Goal: Transaction & Acquisition: Purchase product/service

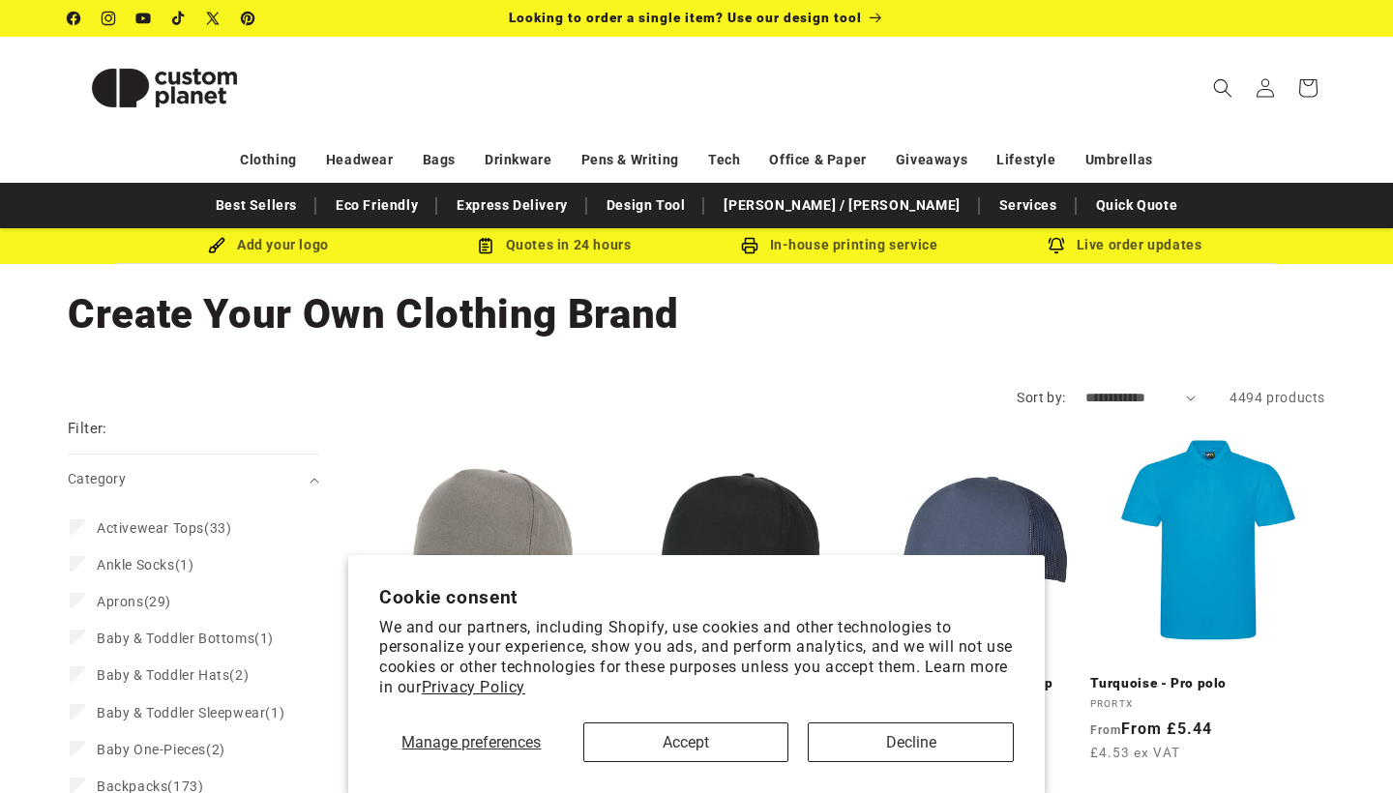
click at [749, 740] on button "Accept" at bounding box center [686, 743] width 206 height 40
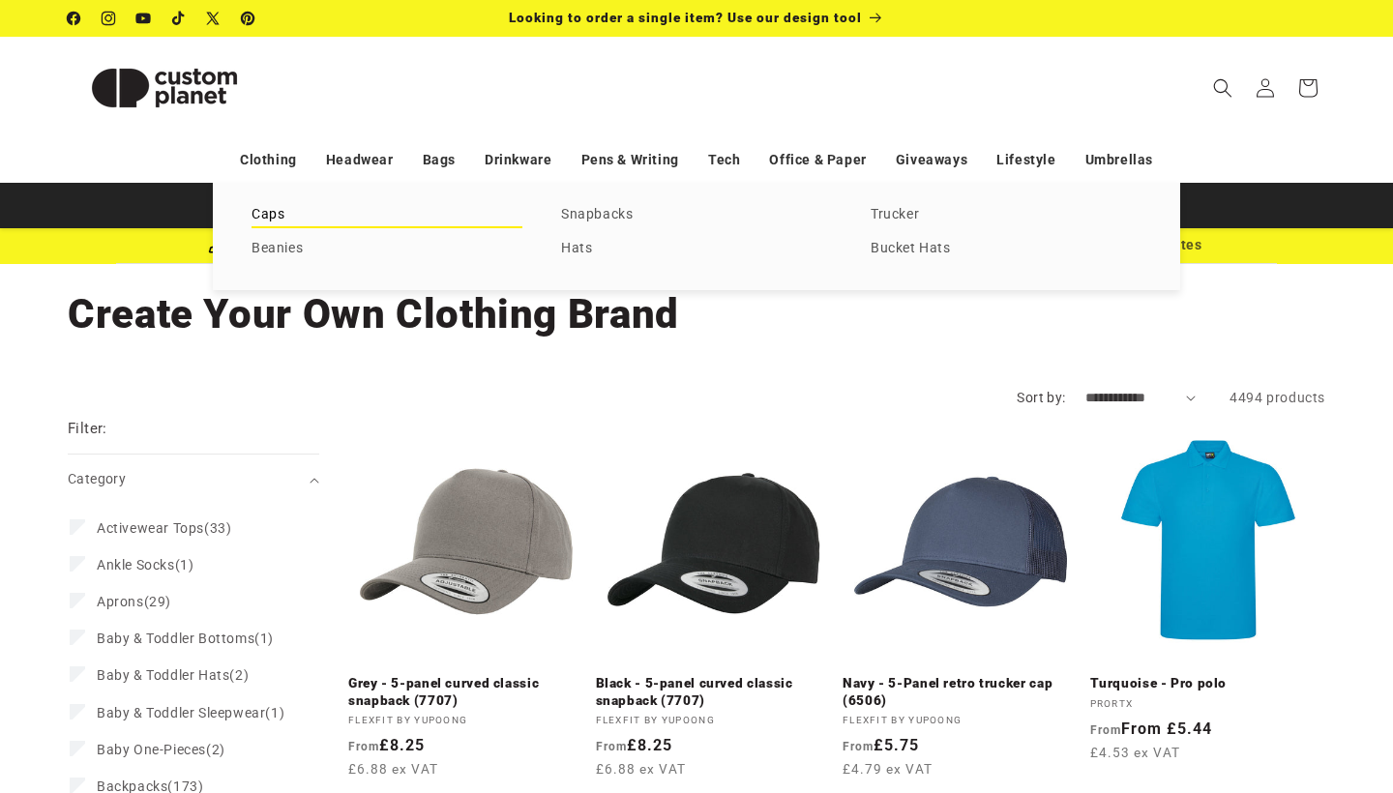
click at [284, 220] on link "Caps" at bounding box center [386, 215] width 271 height 26
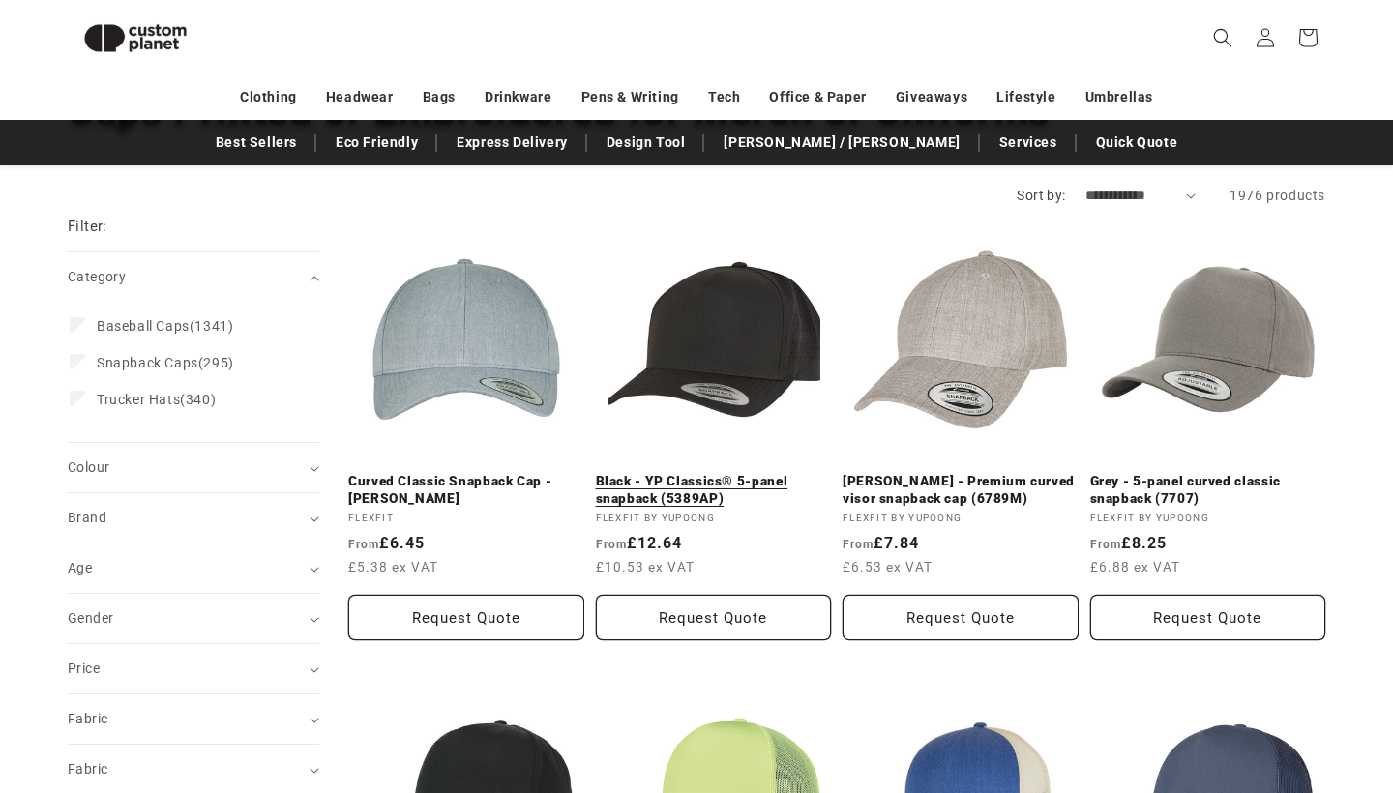
scroll to position [147, 0]
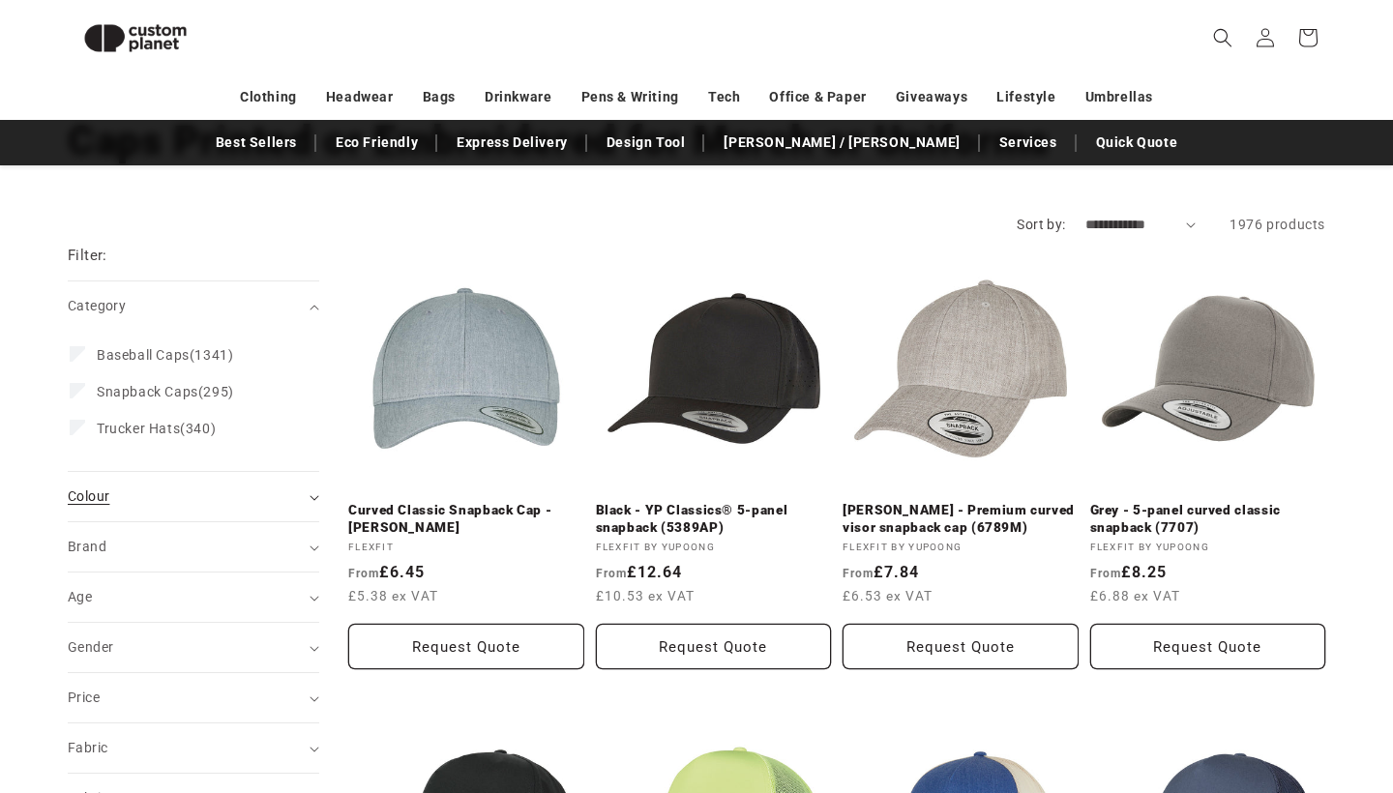
click at [281, 491] on div "Colour (0)" at bounding box center [185, 497] width 235 height 20
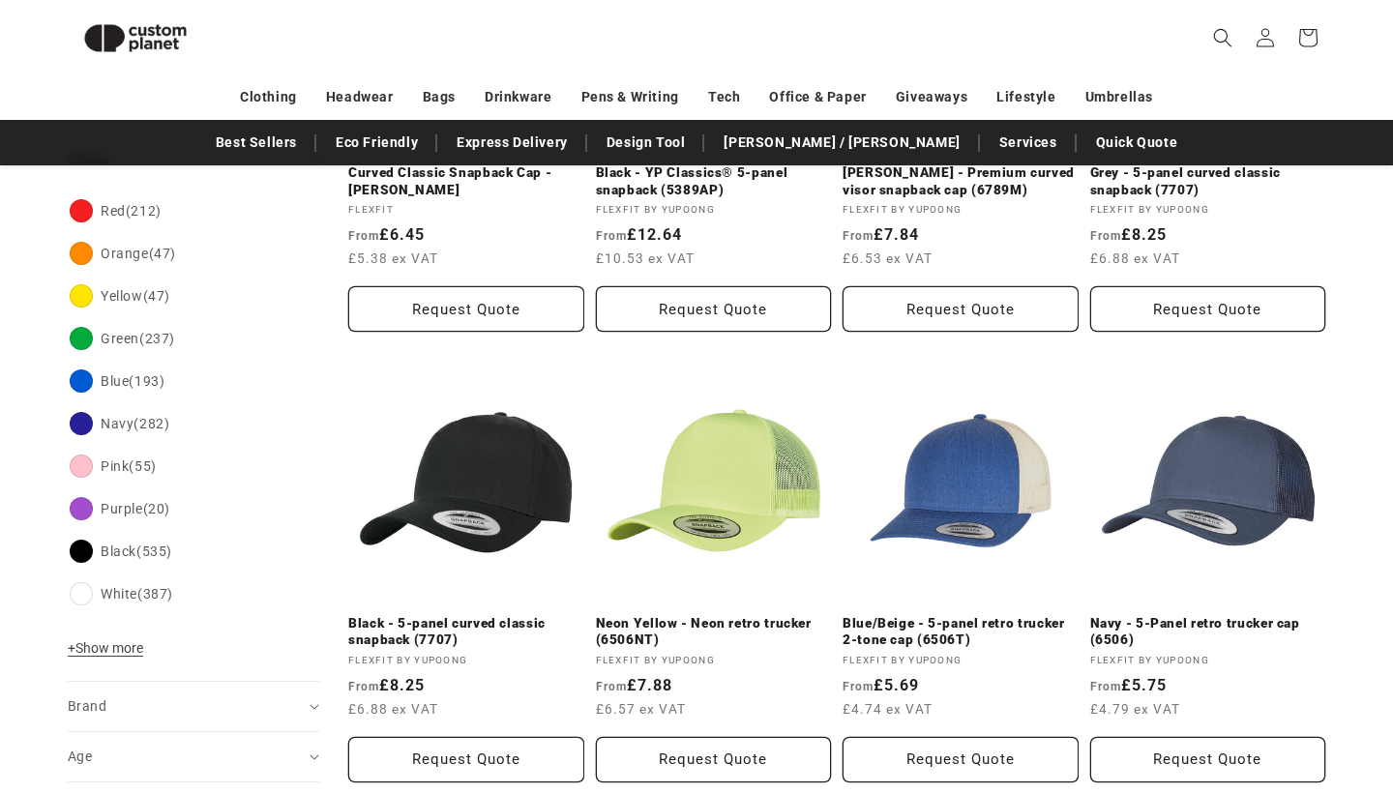
scroll to position [490, 0]
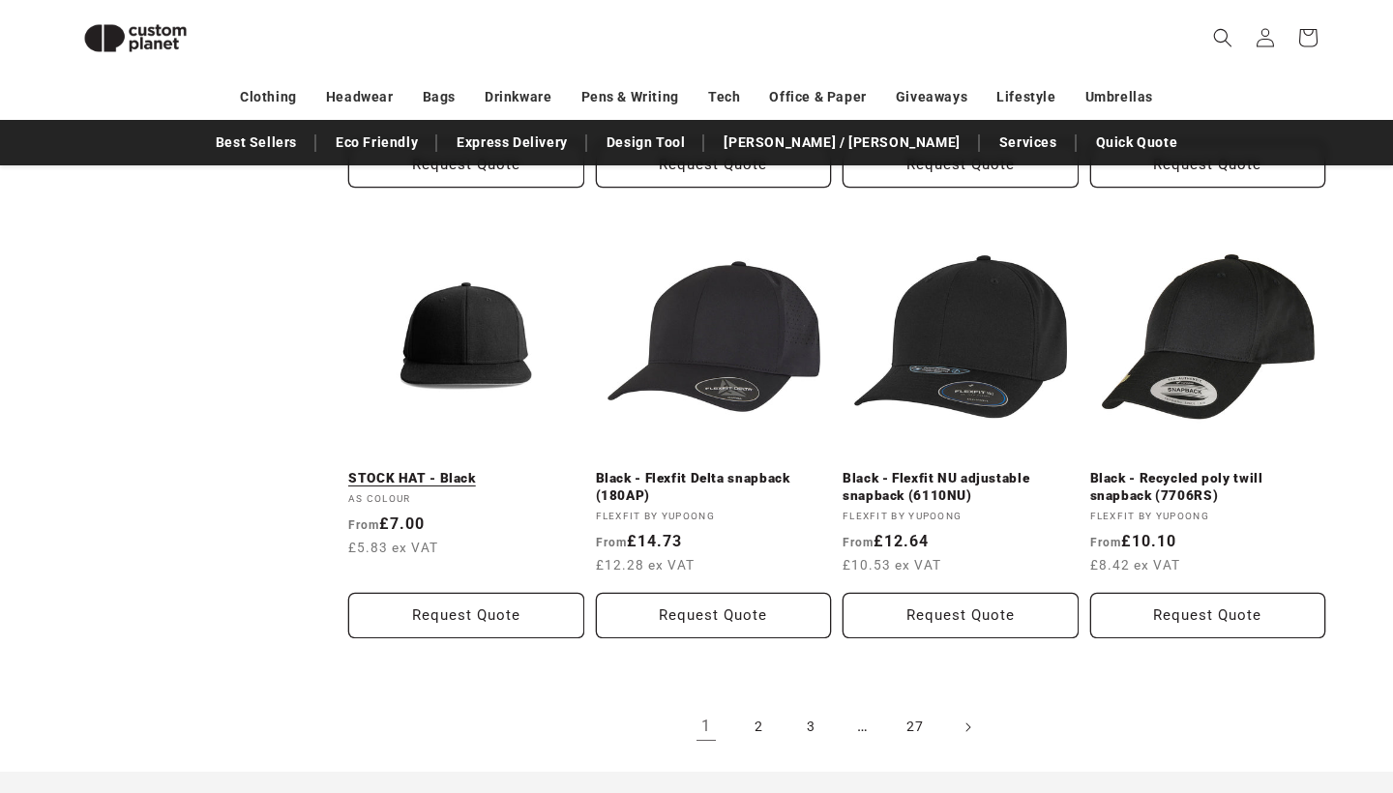
scroll to position [2297, 0]
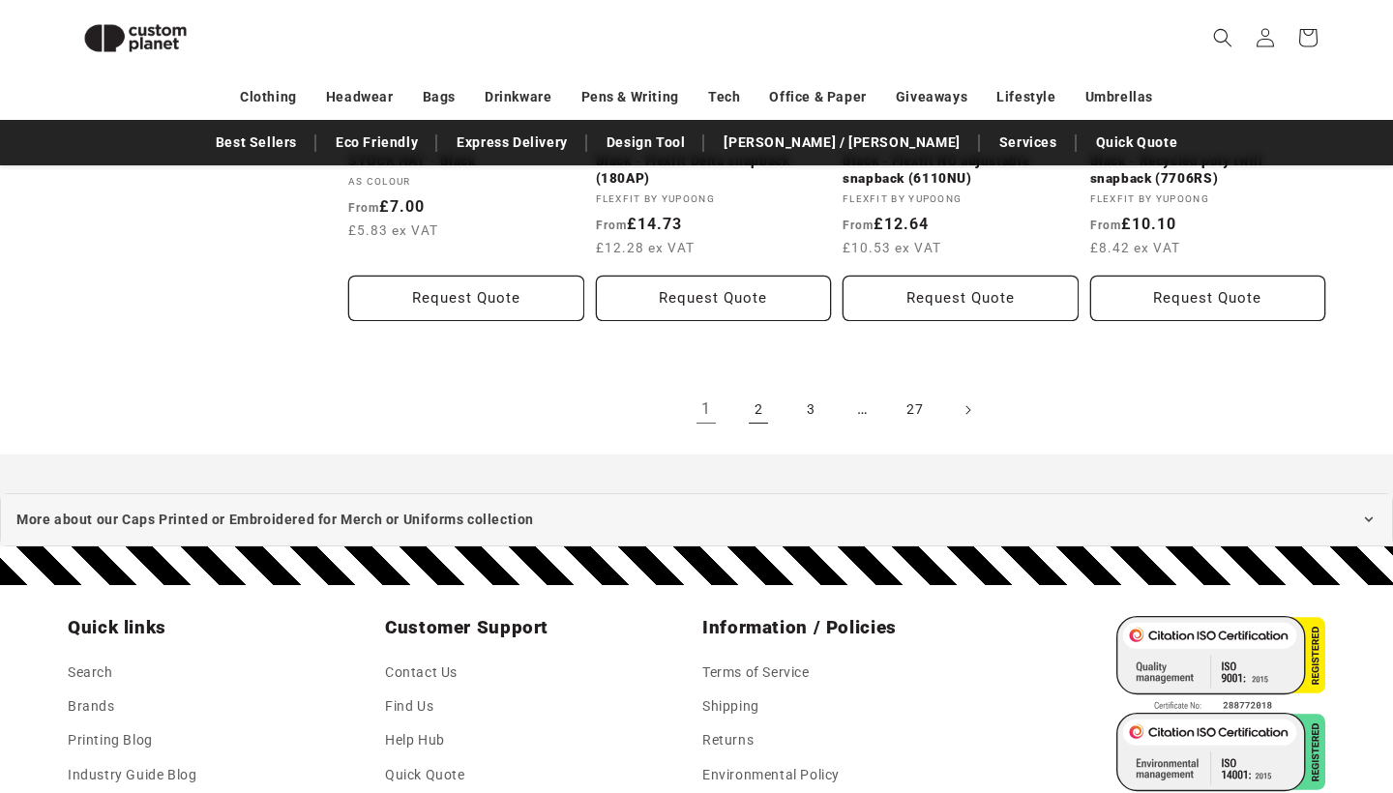
click at [751, 395] on link "2" at bounding box center [758, 410] width 43 height 43
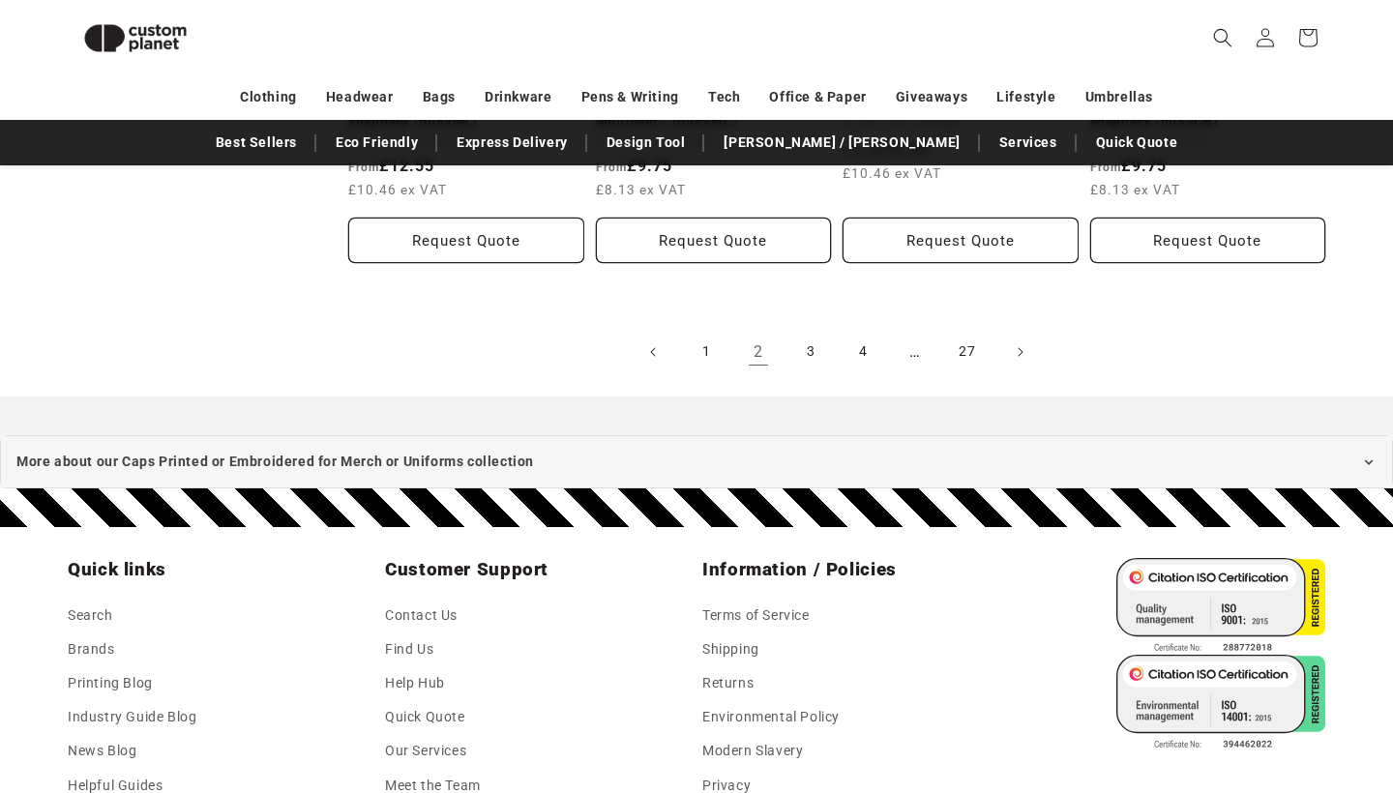
scroll to position [2395, 0]
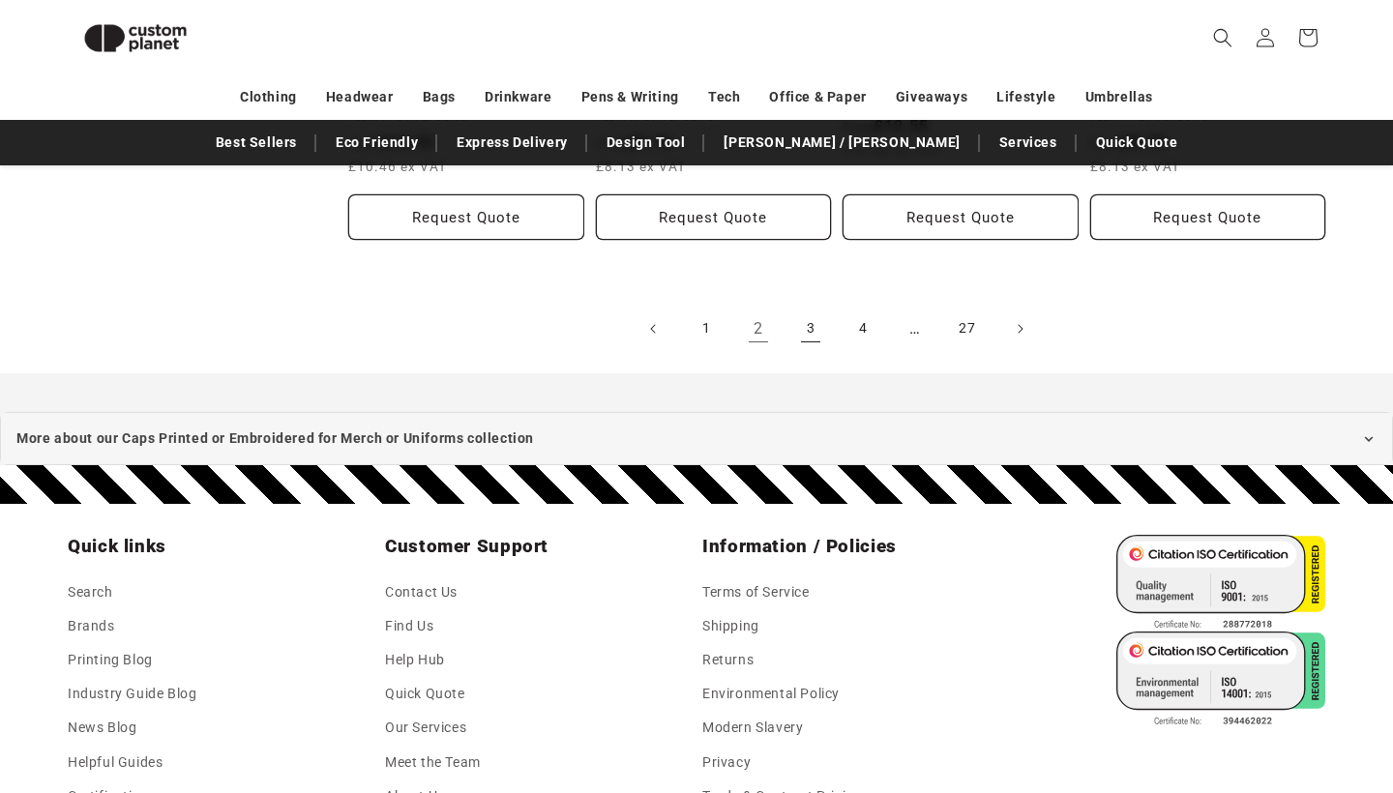
click at [823, 313] on link "3" at bounding box center [810, 329] width 43 height 43
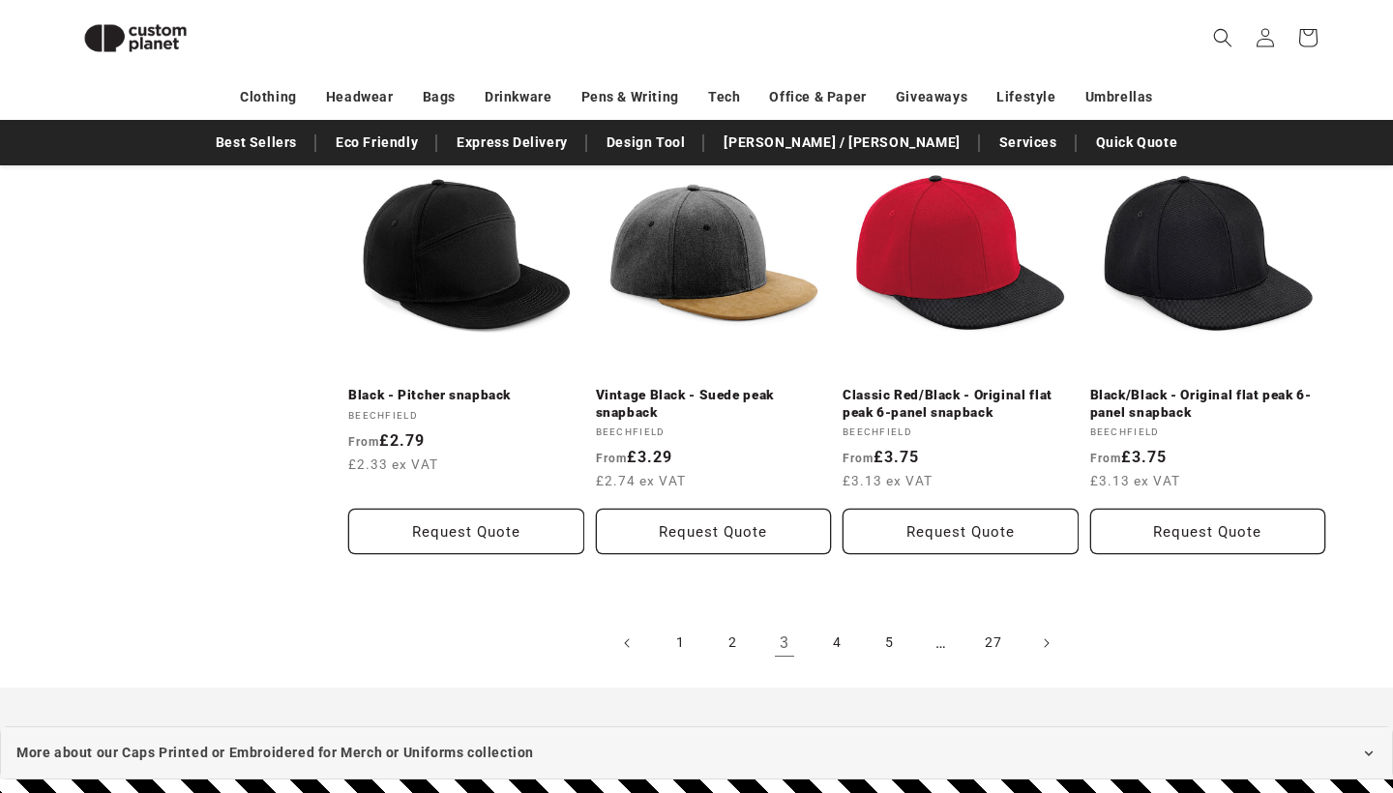
scroll to position [2082, 0]
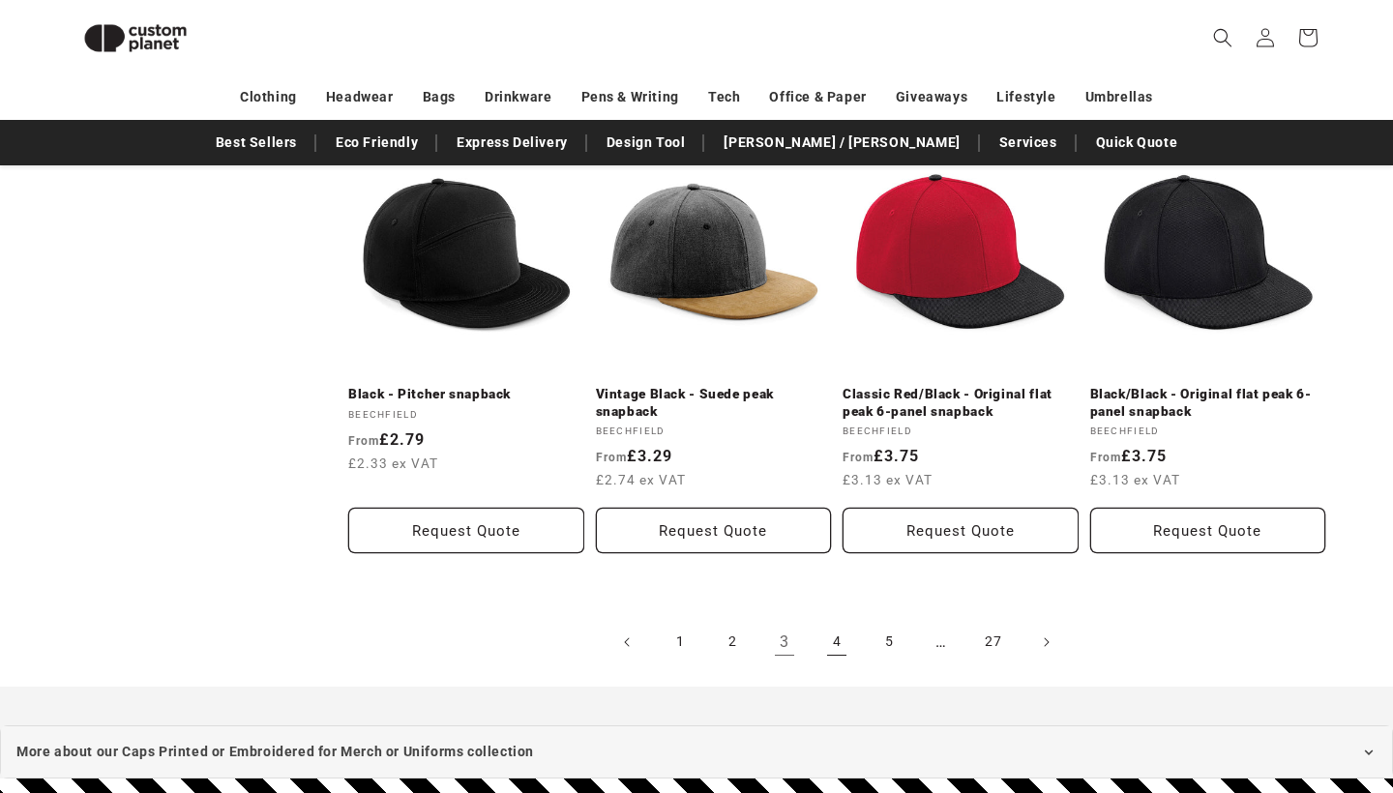
click at [824, 621] on link "4" at bounding box center [836, 642] width 43 height 43
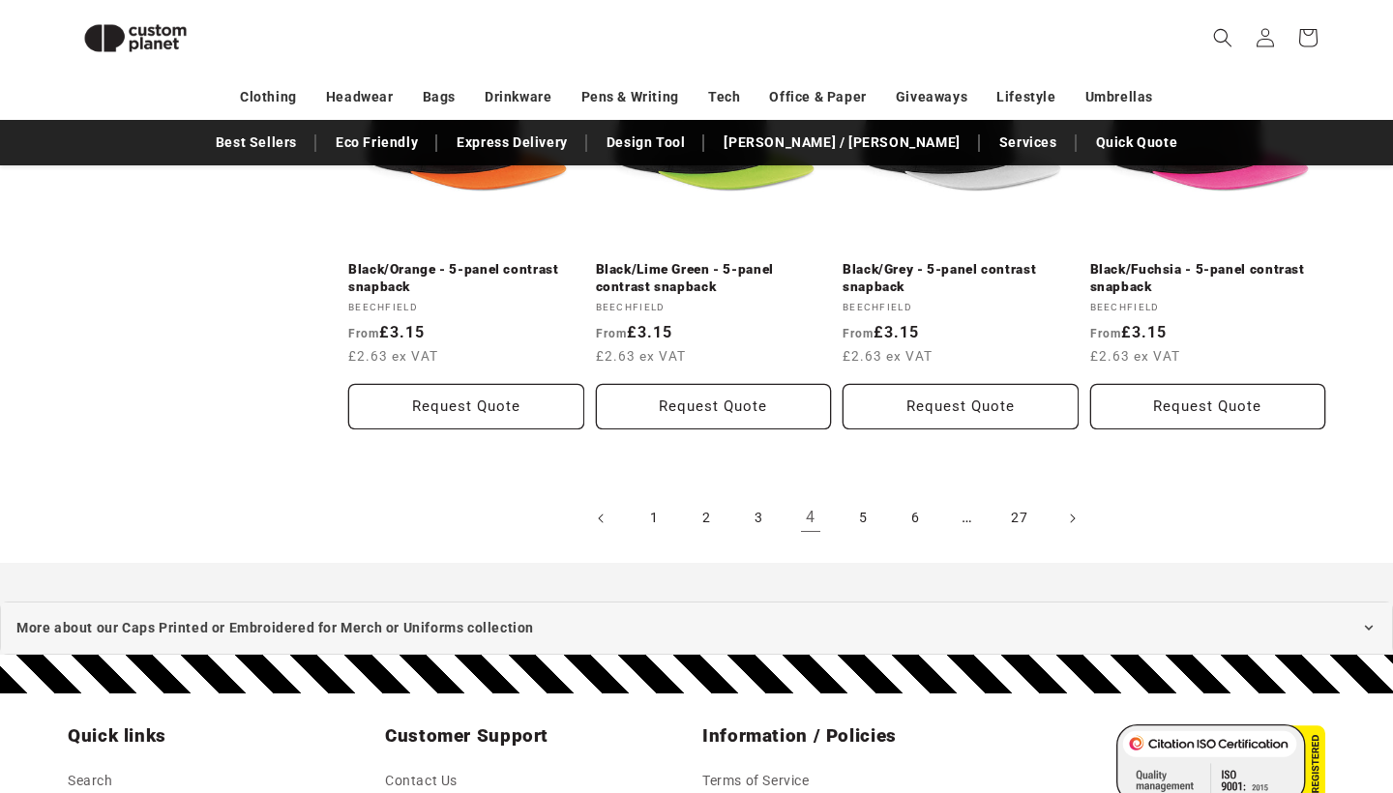
scroll to position [2157, 0]
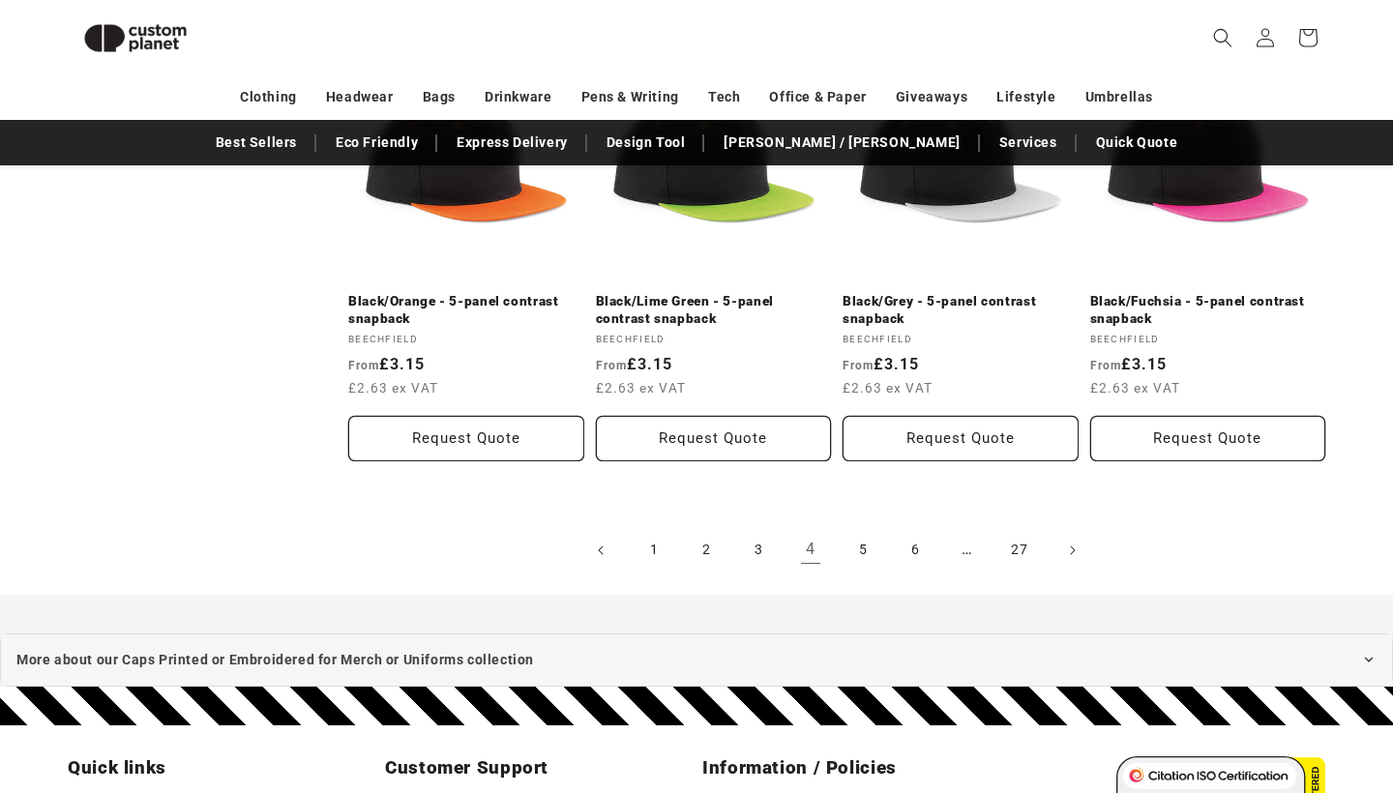
click at [876, 529] on link "5" at bounding box center [863, 550] width 43 height 43
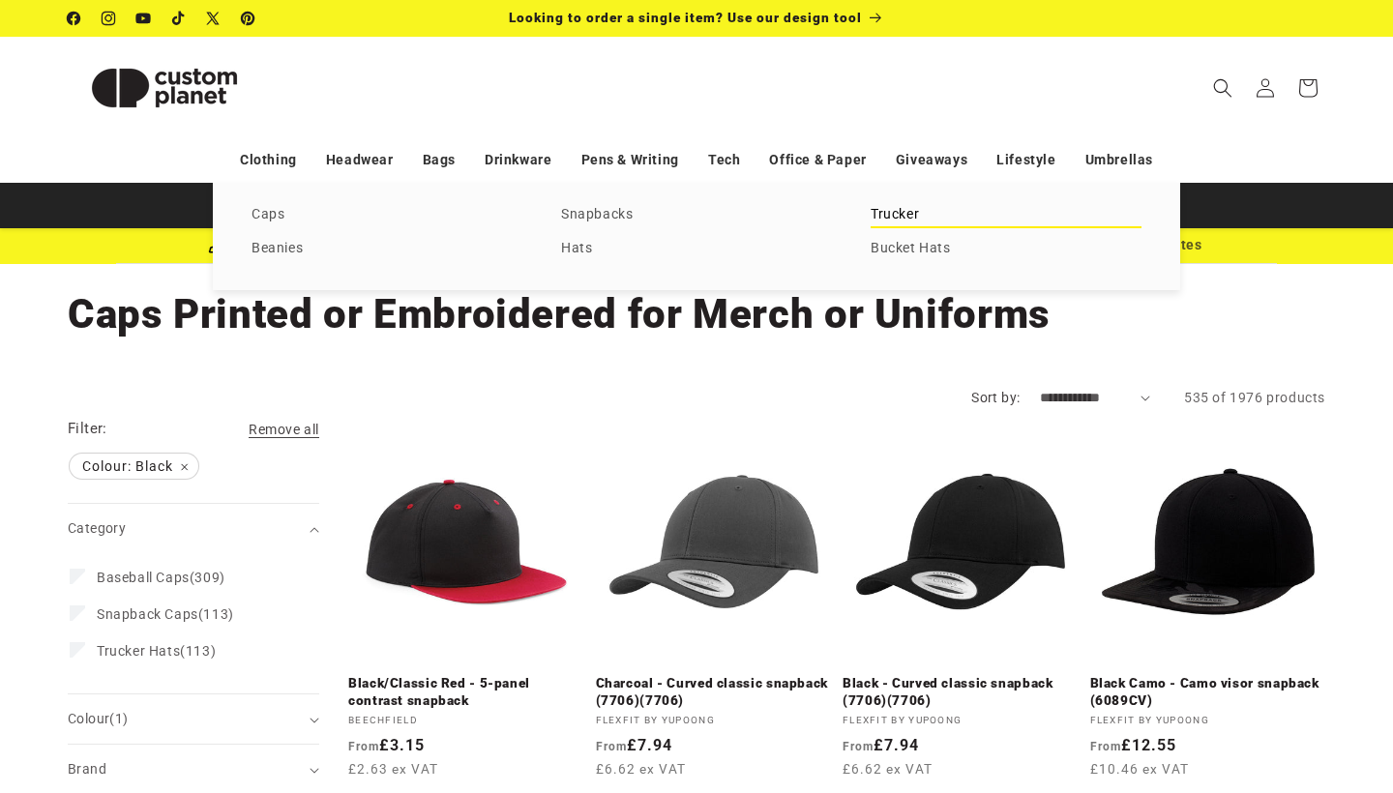
click at [888, 221] on link "Trucker" at bounding box center [1006, 215] width 271 height 26
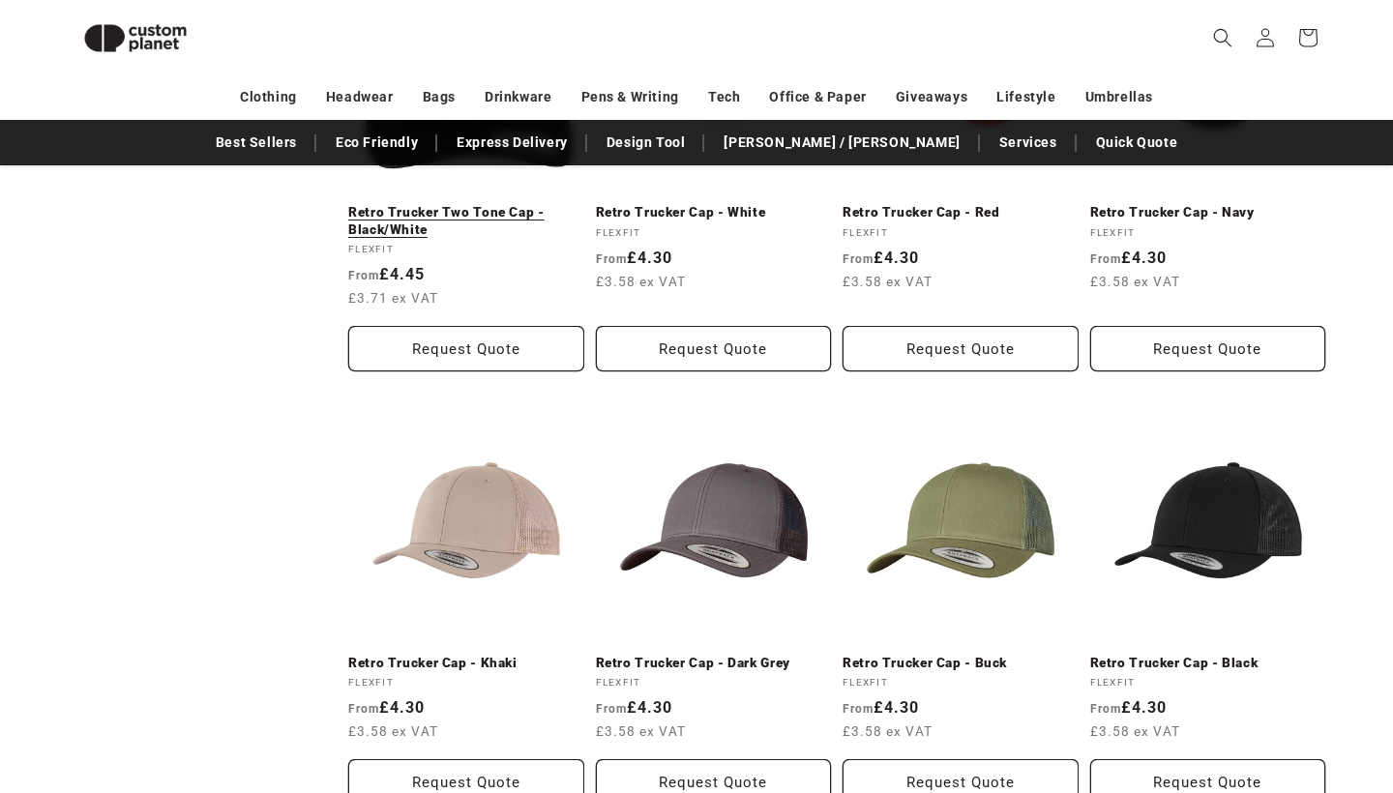
scroll to position [1347, 0]
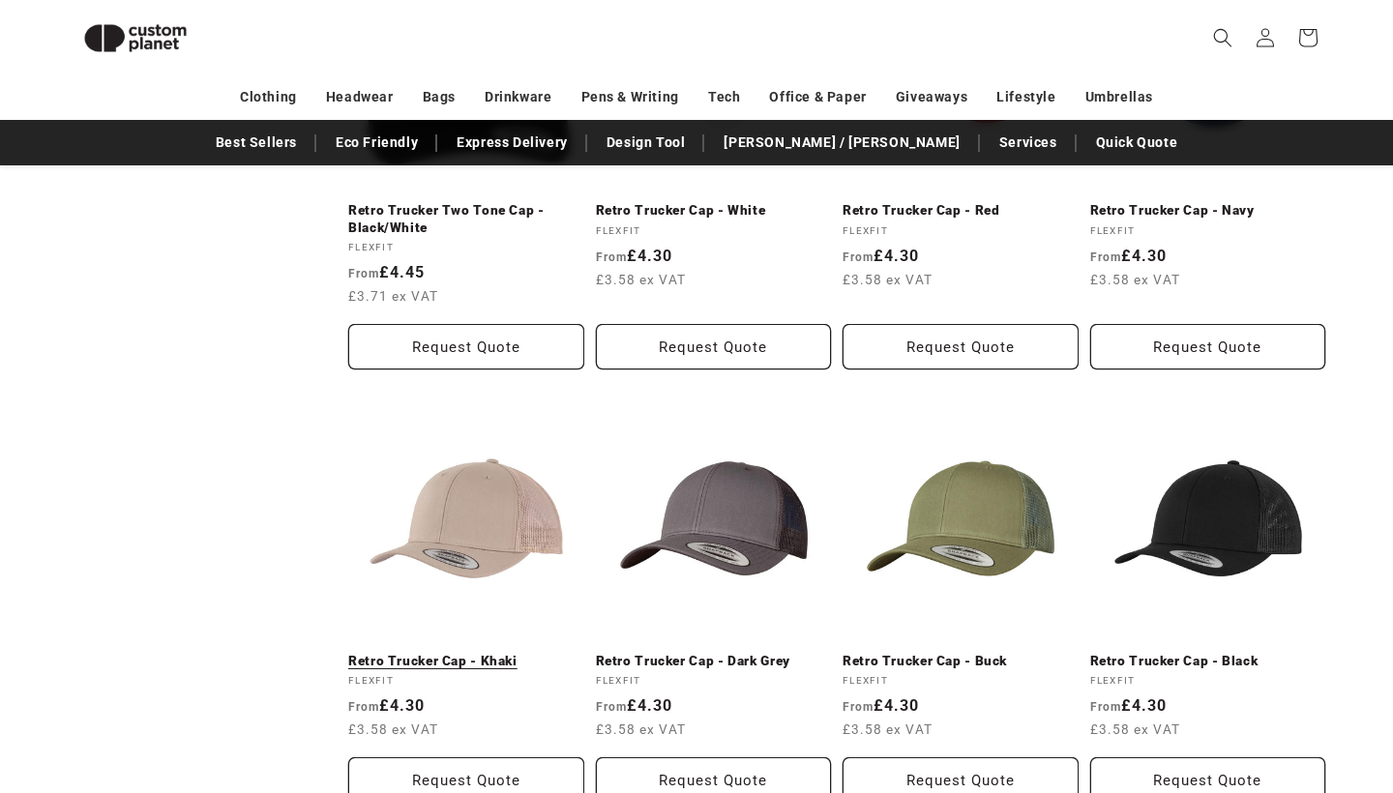
click at [420, 653] on link "Retro Trucker Cap - Khaki" at bounding box center [466, 661] width 236 height 17
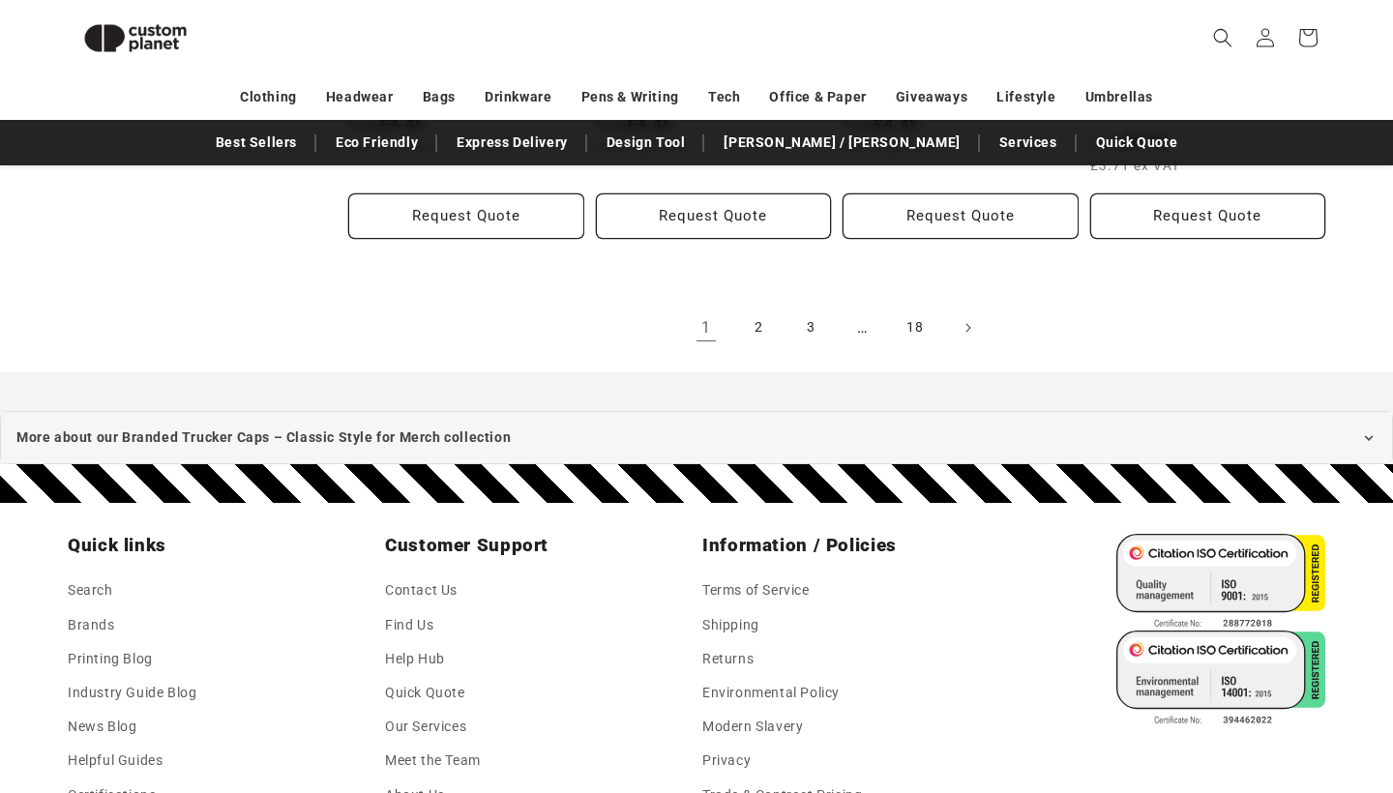
scroll to position [2314, 0]
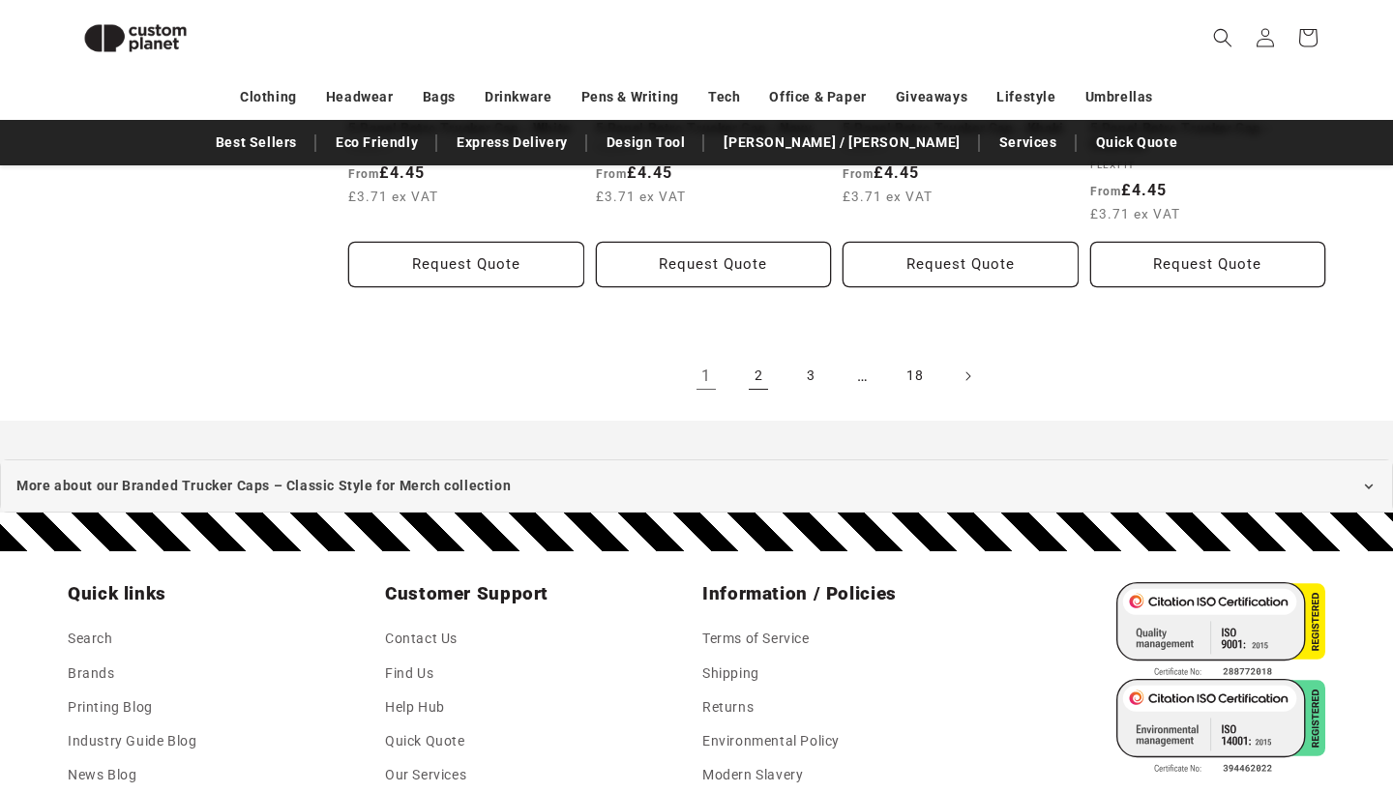
click at [762, 375] on link "2" at bounding box center [758, 376] width 43 height 43
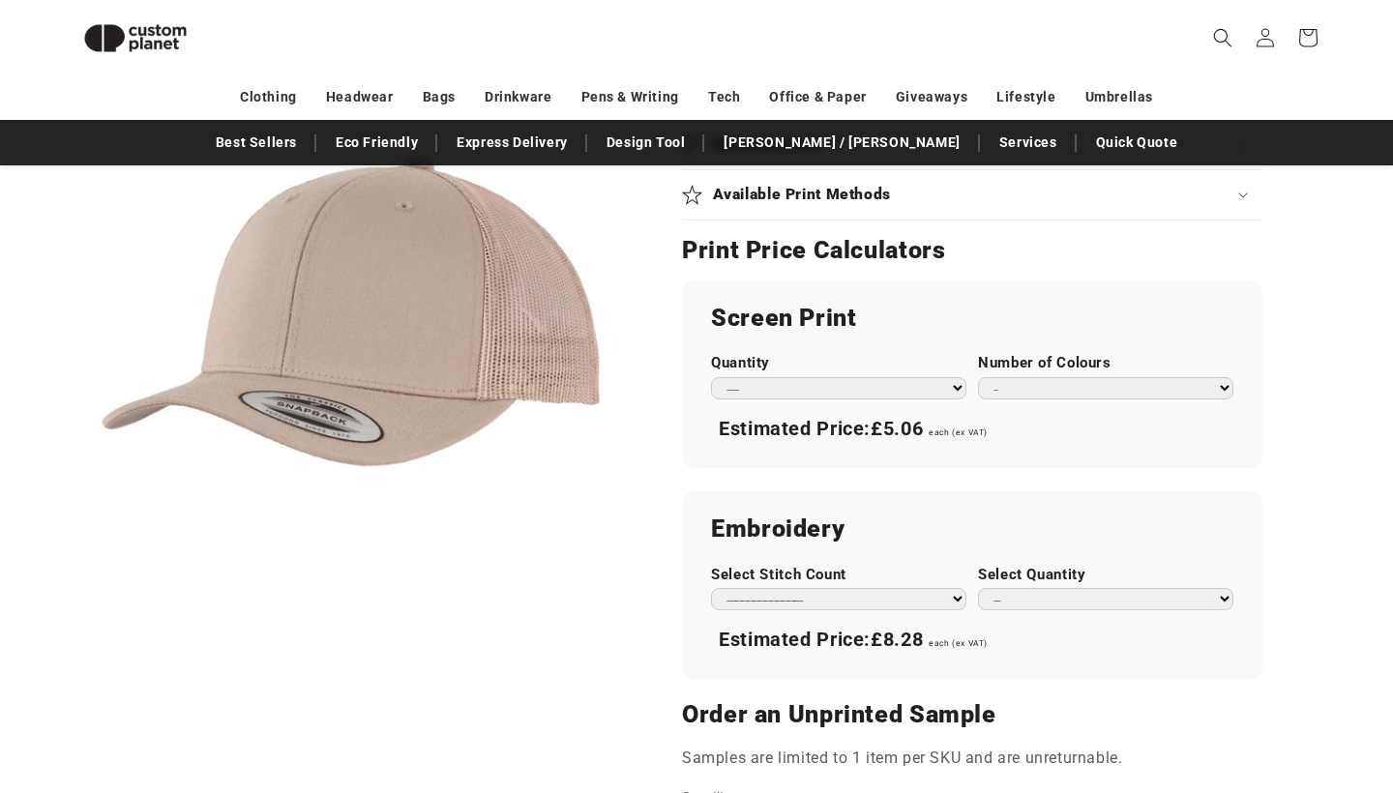
scroll to position [956, 0]
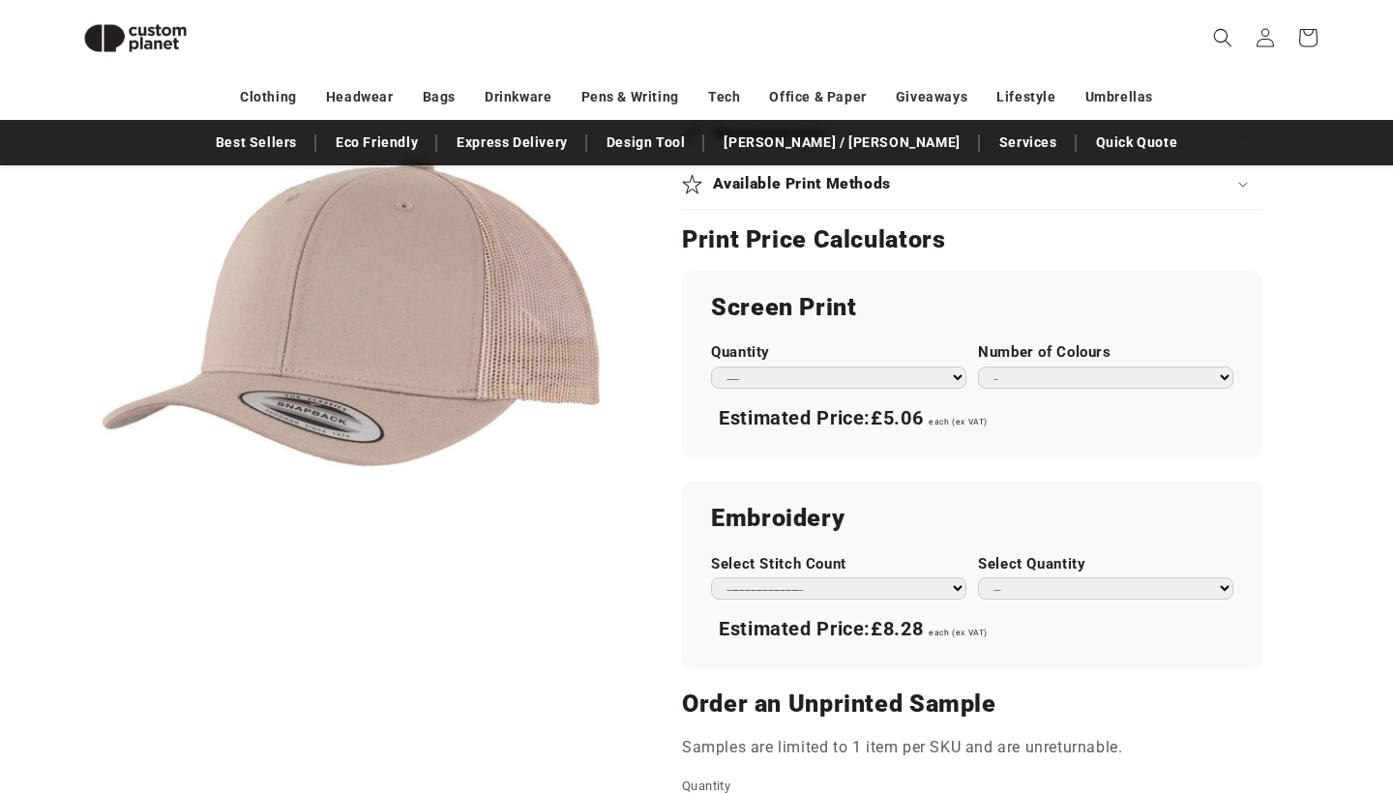
click at [1008, 354] on label "Number of Colours" at bounding box center [1105, 352] width 255 height 18
click at [1008, 367] on select "* * * * * * *" at bounding box center [1105, 378] width 255 height 22
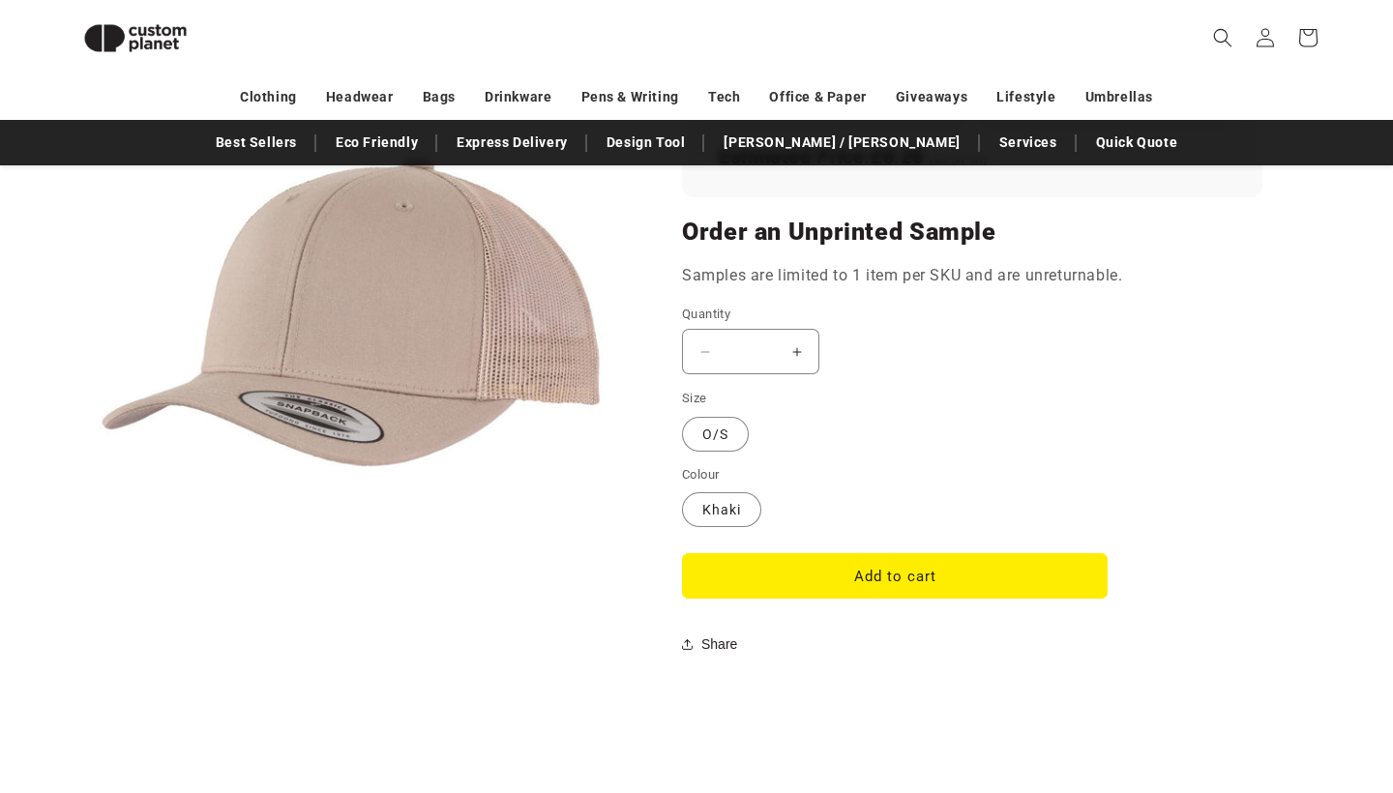
scroll to position [1428, 0]
click at [723, 425] on label "O/S Variant sold out or unavailable" at bounding box center [715, 434] width 67 height 35
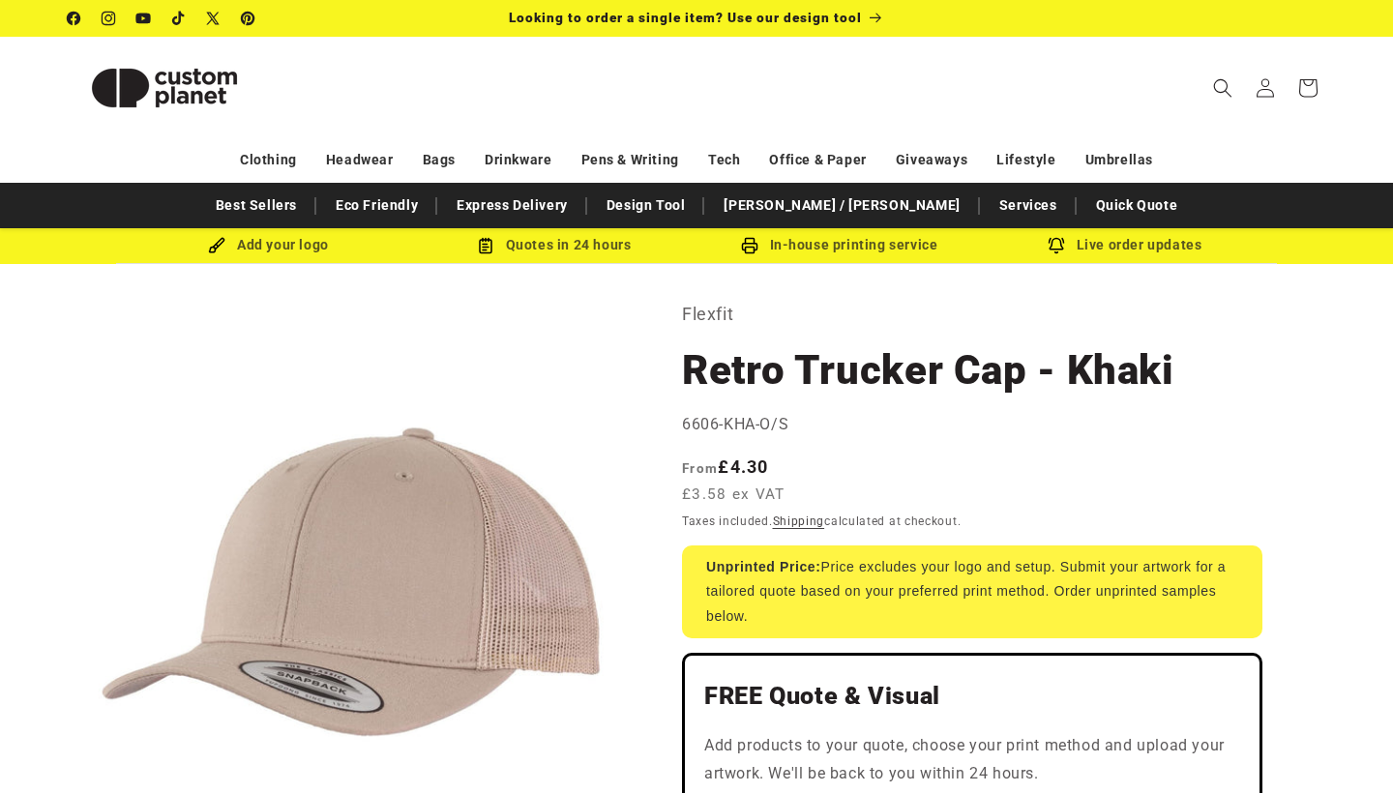
scroll to position [0, 0]
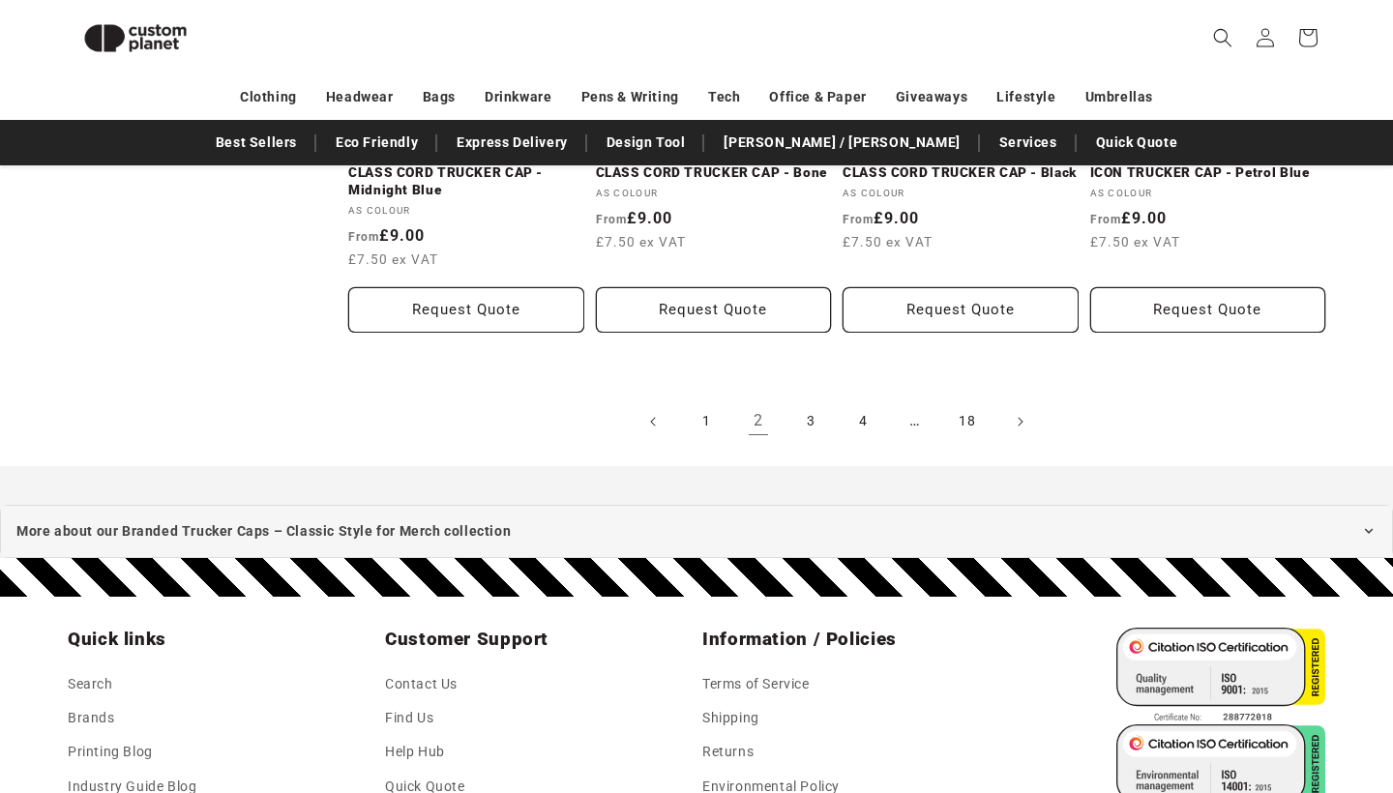
scroll to position [2287, 0]
